Goal: Task Accomplishment & Management: Use online tool/utility

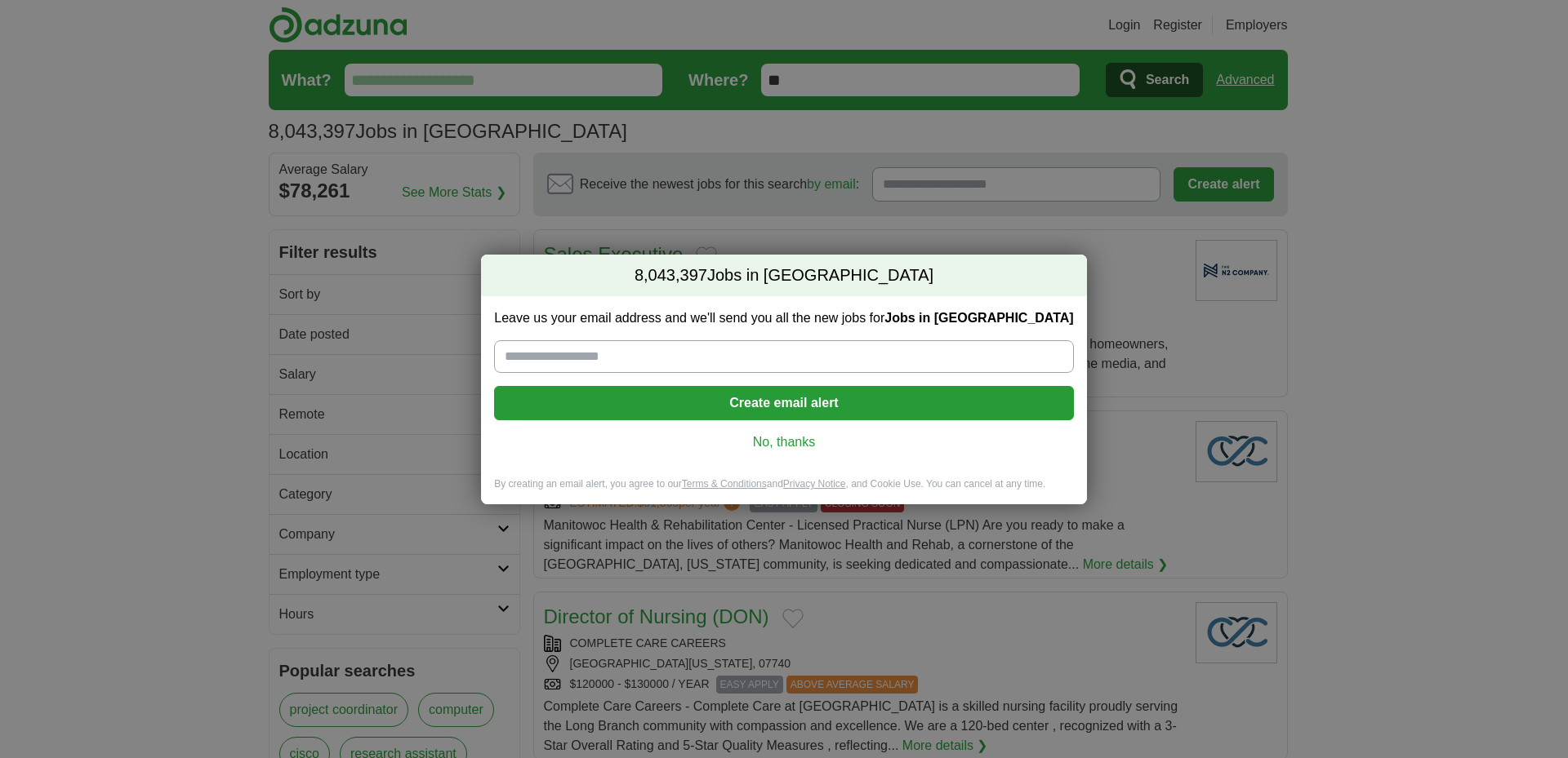
drag, startPoint x: 0, startPoint y: 0, endPoint x: 1335, endPoint y: 20, distance: 1335.1
click at [1351, 26] on div "8,043,397 Jobs in [GEOGRAPHIC_DATA] Leave us your email address and we'll send …" at bounding box center [784, 379] width 1568 height 758
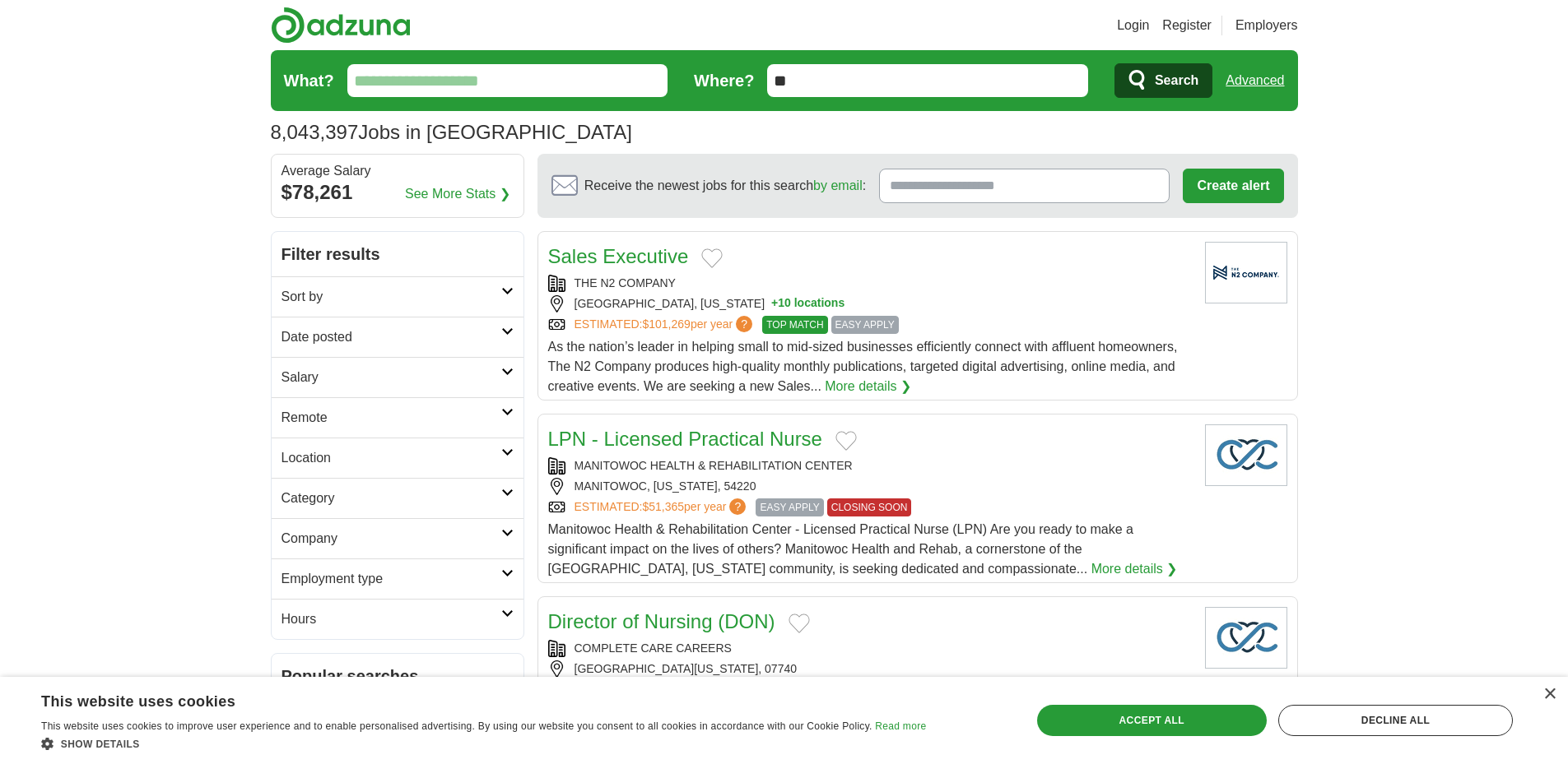
click at [511, 89] on input "What?" at bounding box center [508, 81] width 321 height 33
type input "***"
click at [1152, 80] on button "Search" at bounding box center [1163, 81] width 98 height 34
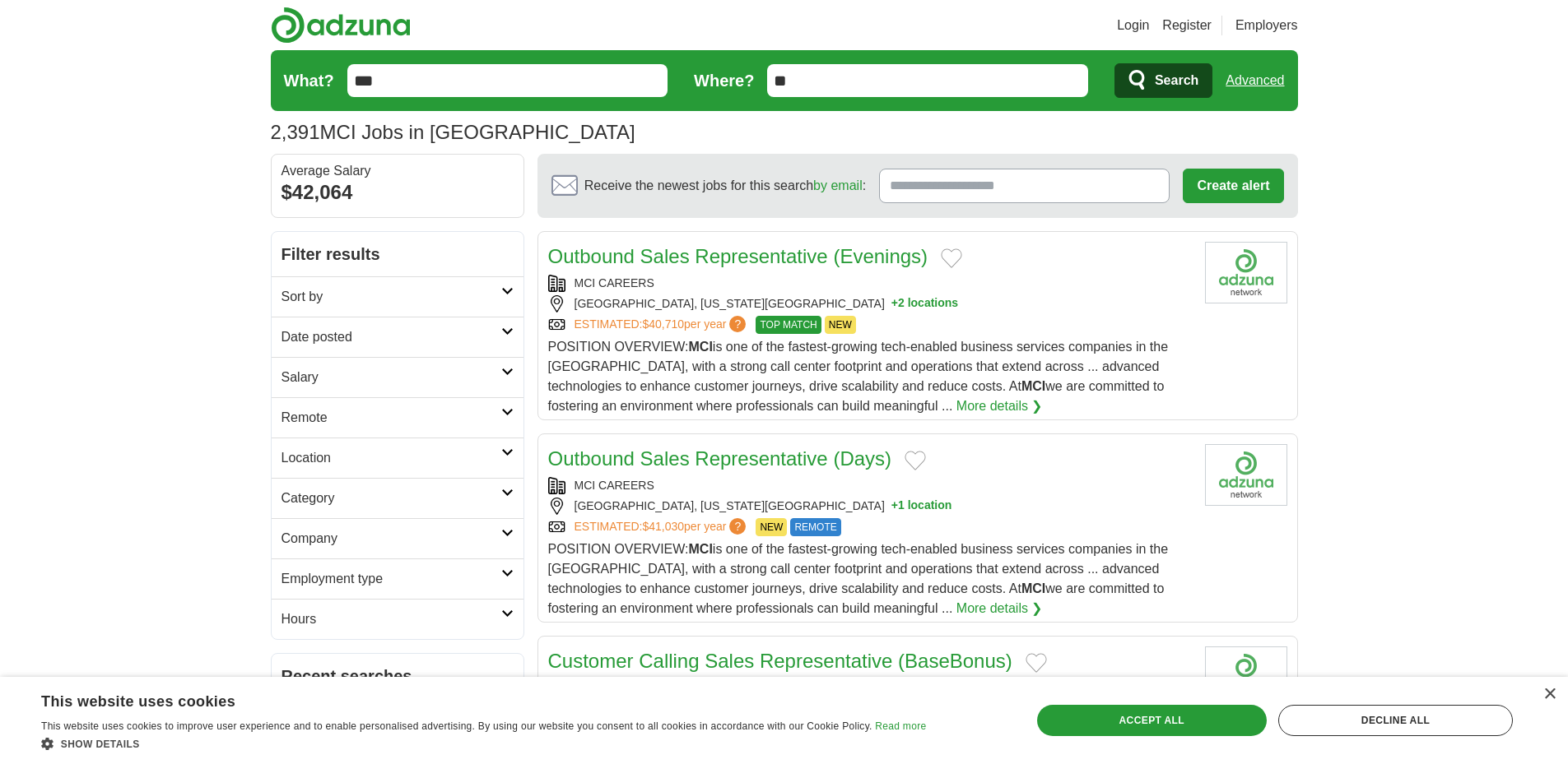
click at [505, 451] on icon at bounding box center [508, 452] width 13 height 8
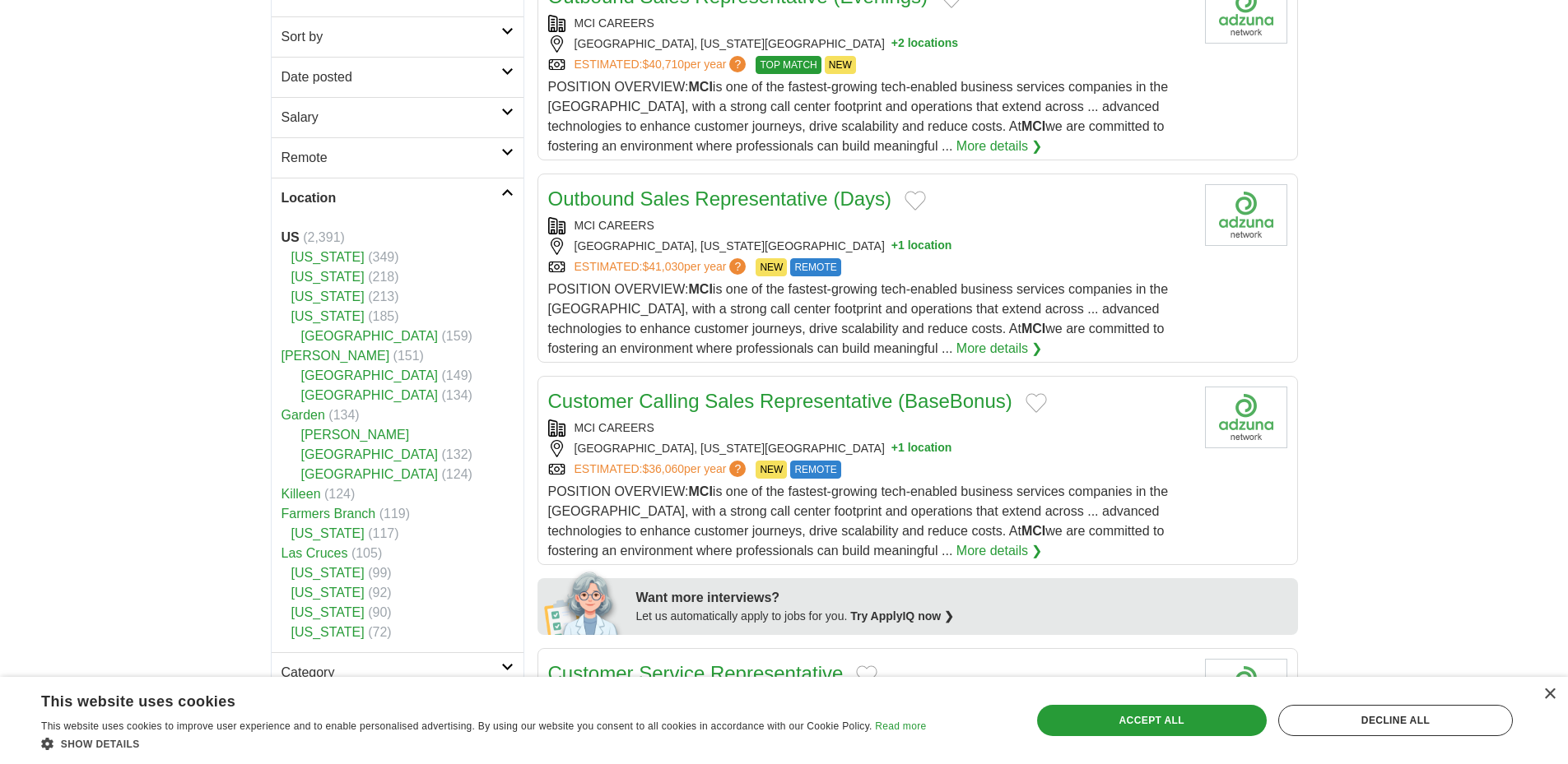
scroll to position [247, 0]
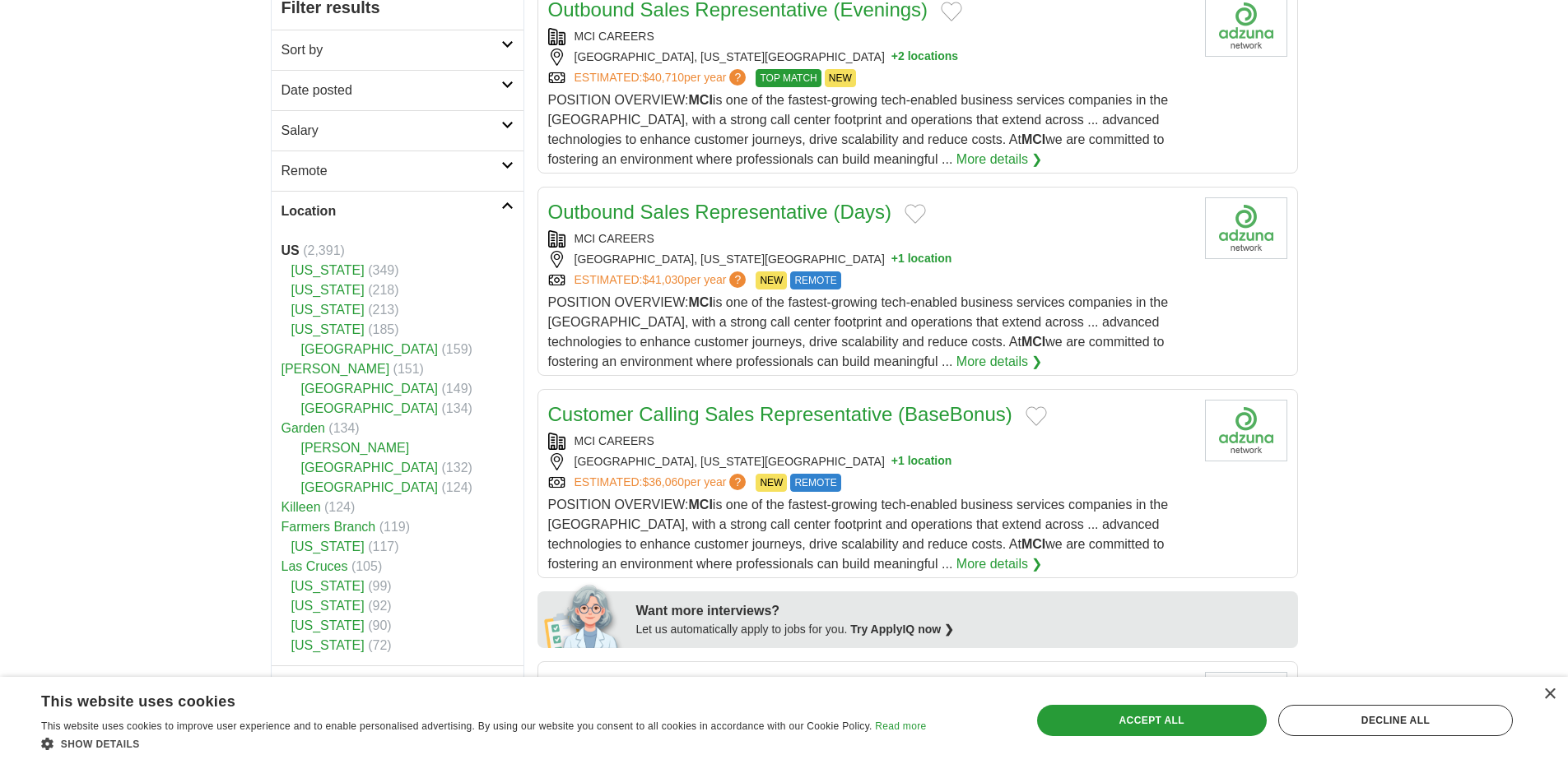
click at [306, 264] on link "[US_STATE]" at bounding box center [328, 270] width 73 height 14
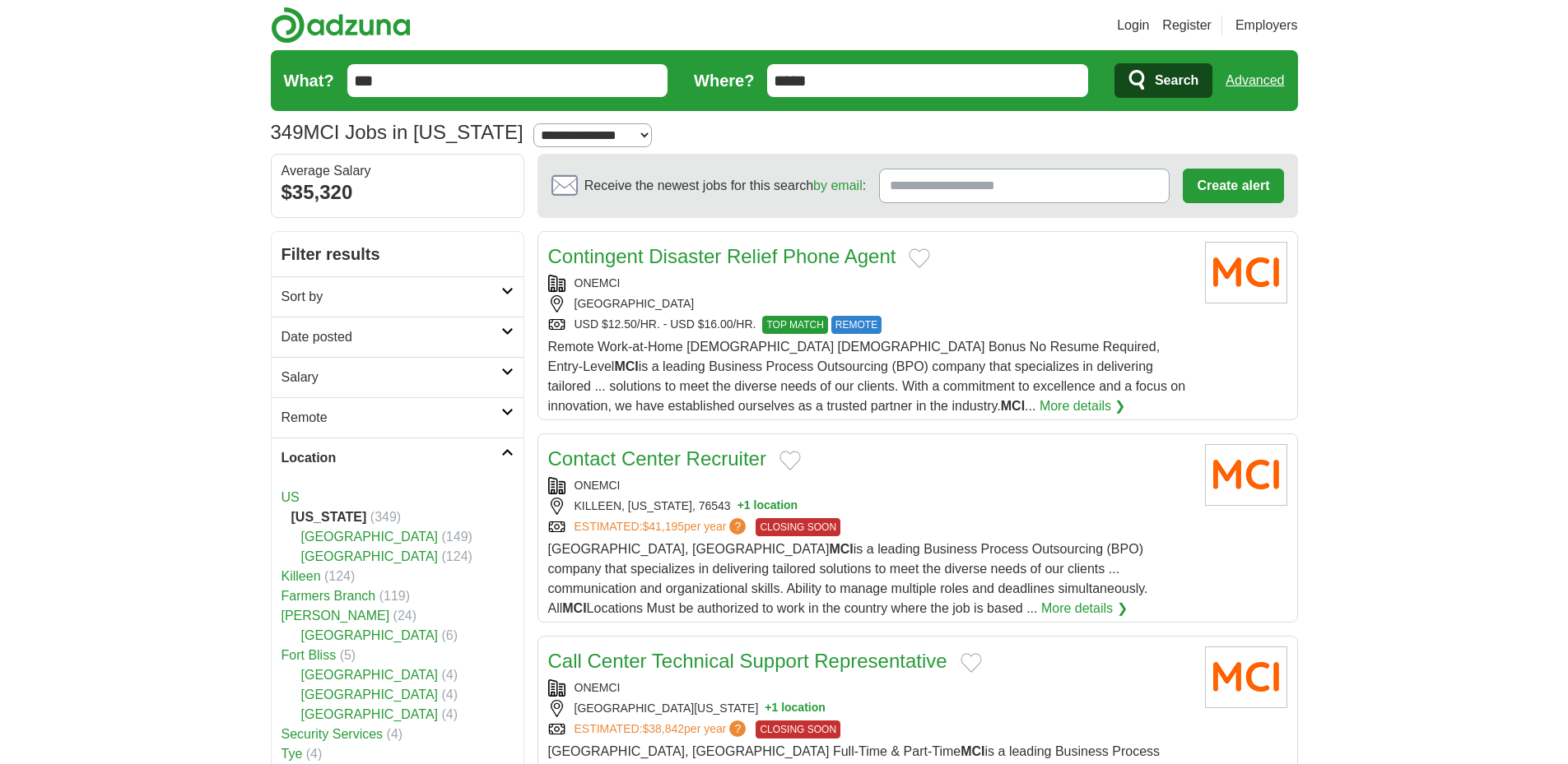
click at [1039, 403] on link "More details ❯" at bounding box center [1082, 406] width 86 height 20
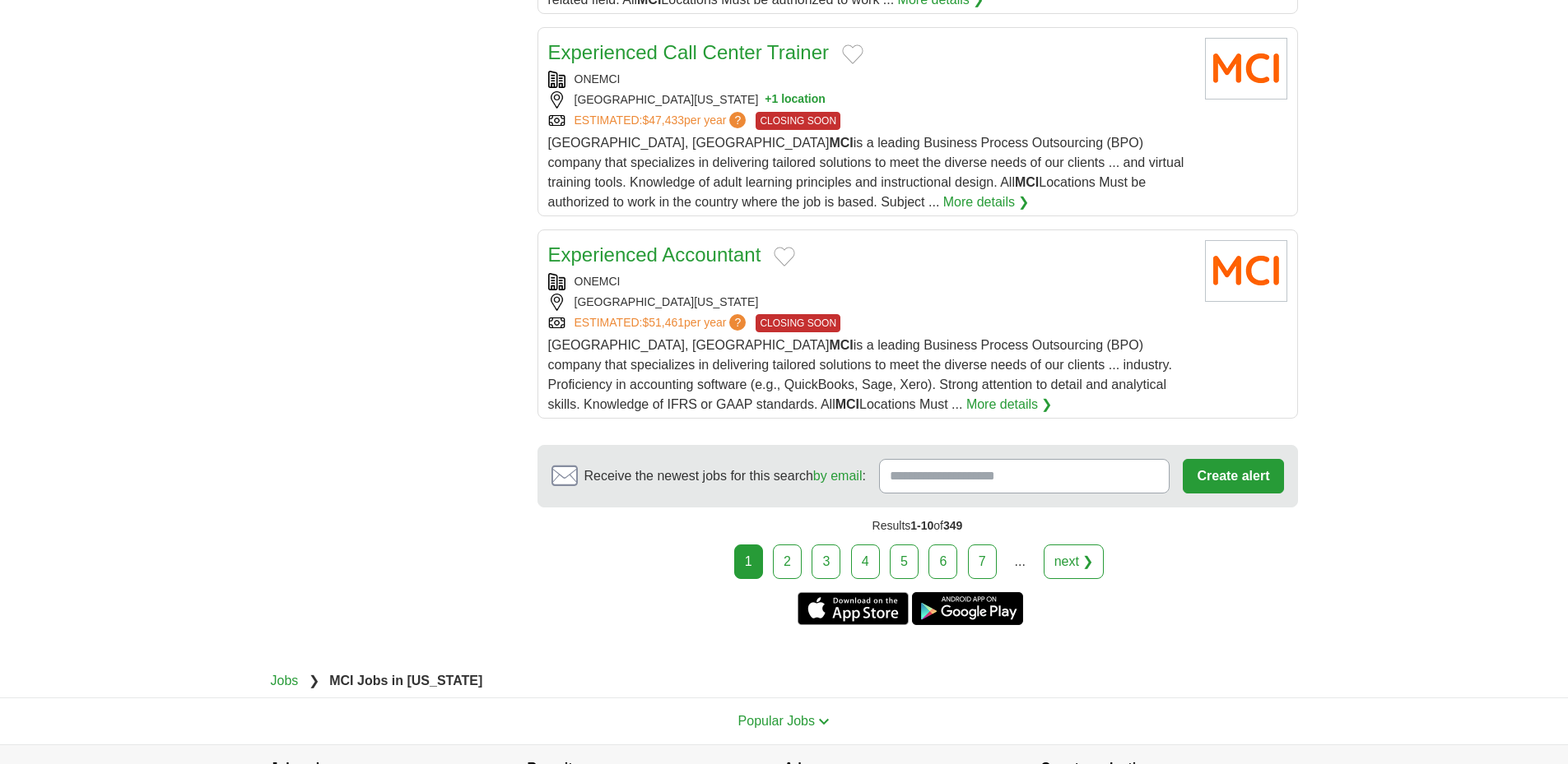
scroll to position [1975, 0]
click at [785, 565] on link "2" at bounding box center [788, 561] width 29 height 34
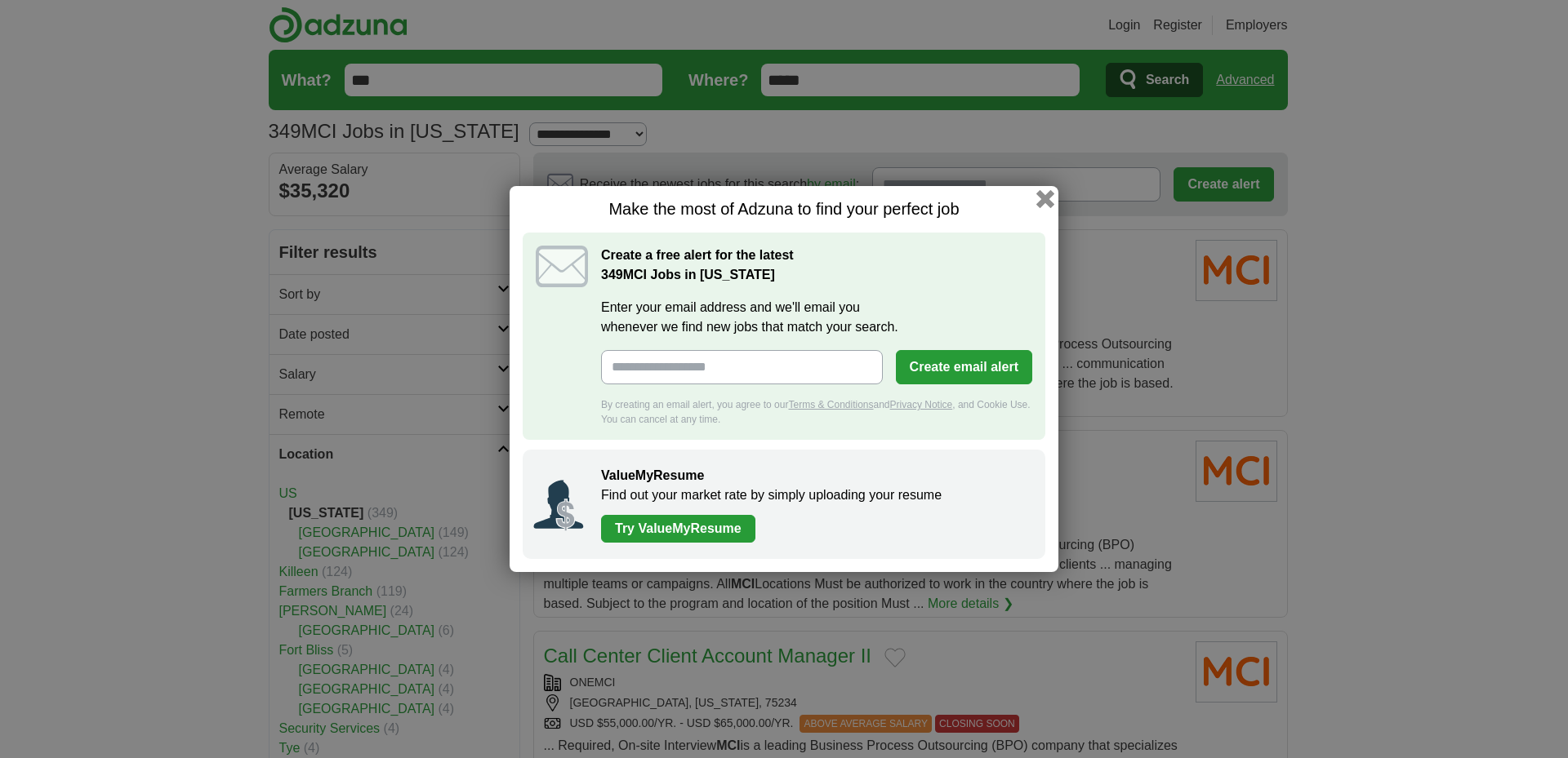
click at [1046, 198] on button "button" at bounding box center [1046, 199] width 18 height 18
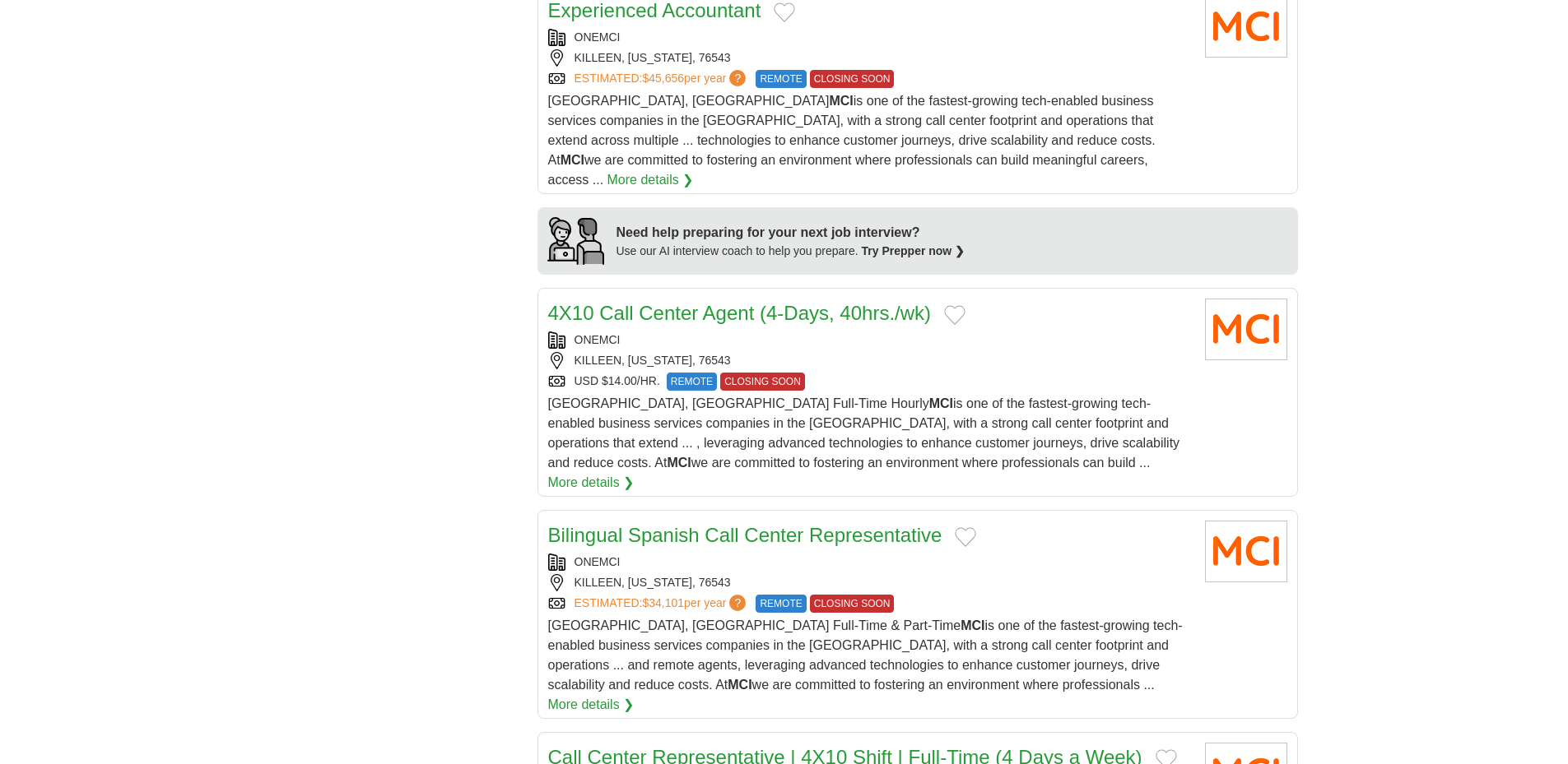
scroll to position [988, 0]
